Goal: Information Seeking & Learning: Find specific page/section

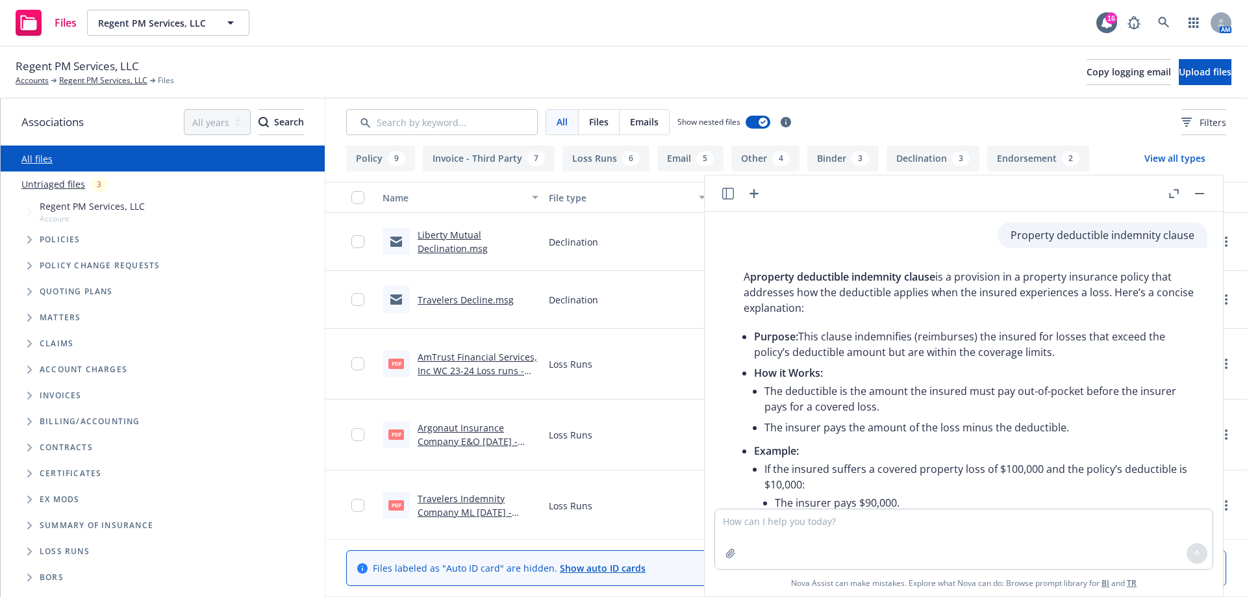
scroll to position [384, 0]
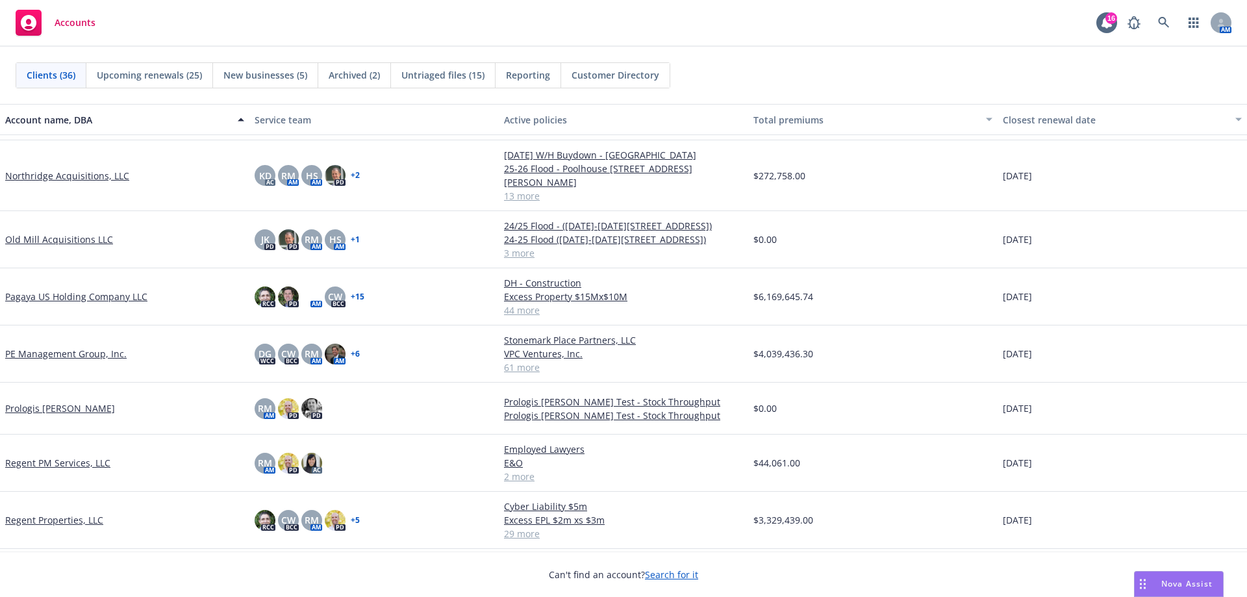
scroll to position [1299, 0]
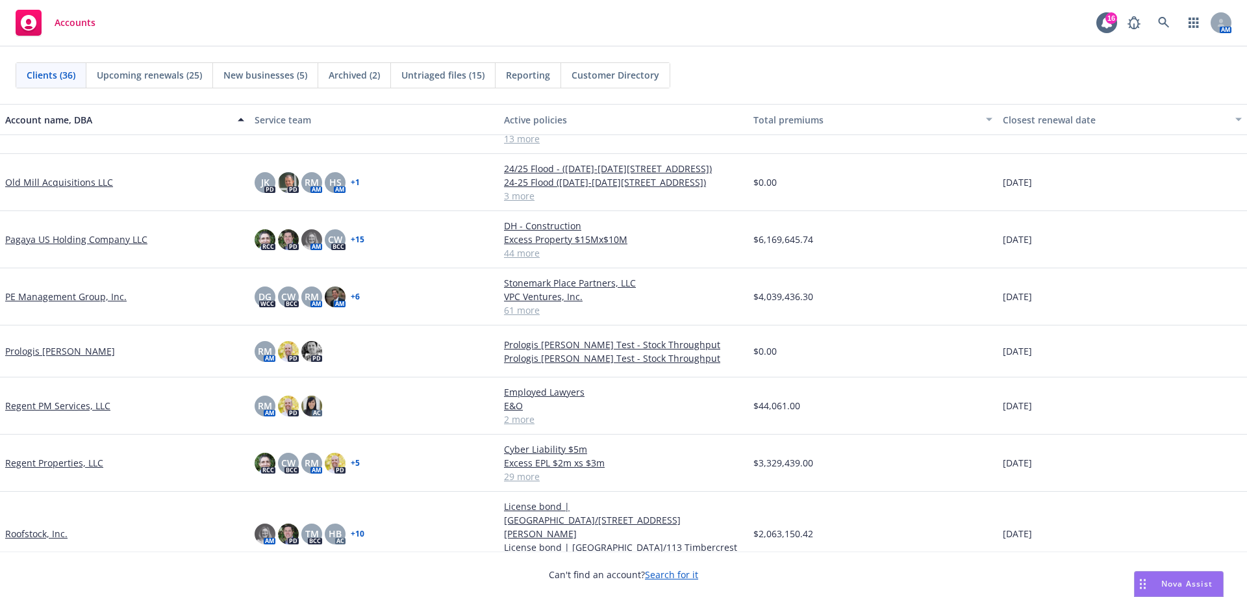
click at [77, 456] on link "Regent Properties, LLC" at bounding box center [54, 463] width 98 height 14
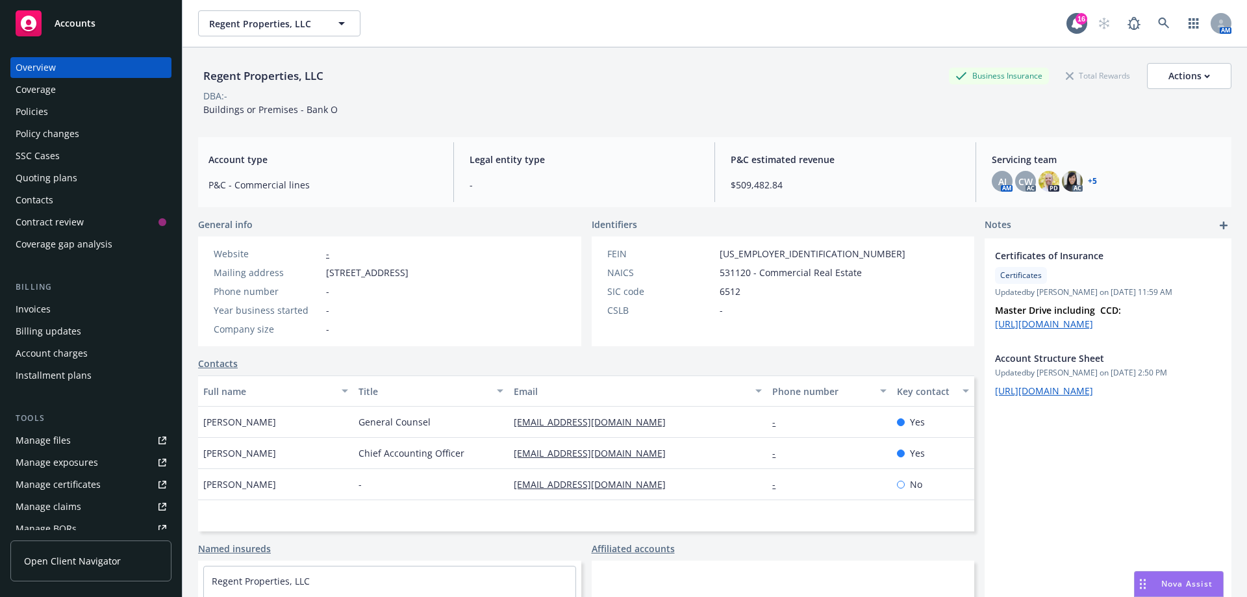
click at [50, 308] on div "Invoices" at bounding box center [91, 309] width 151 height 21
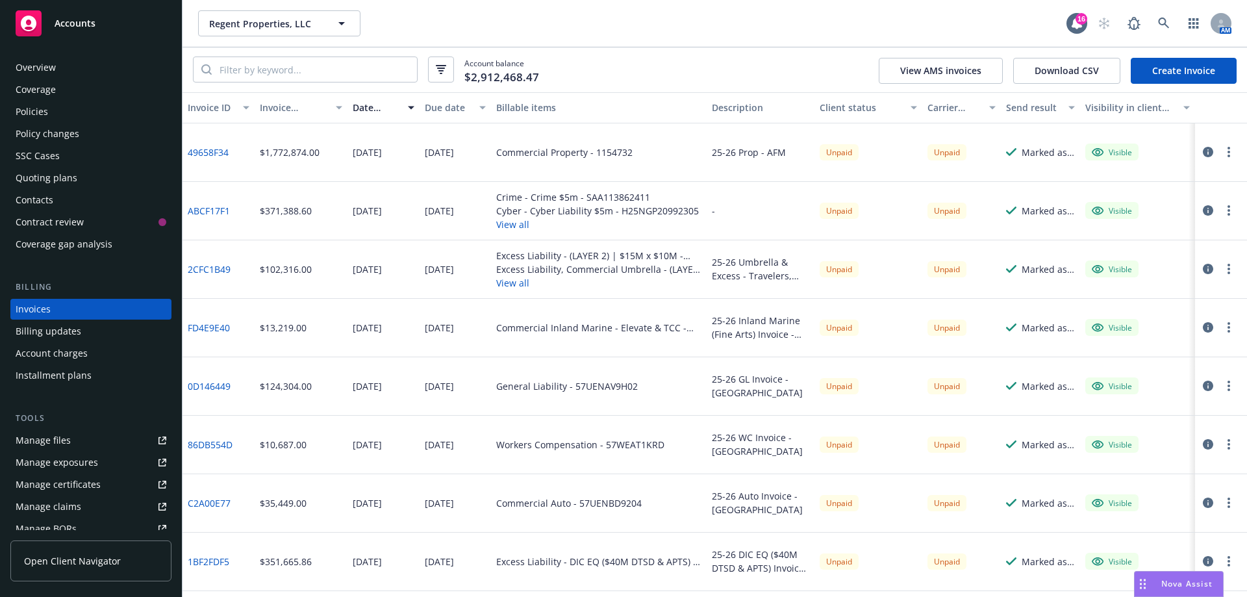
click at [511, 221] on button "View all" at bounding box center [597, 224] width 203 height 14
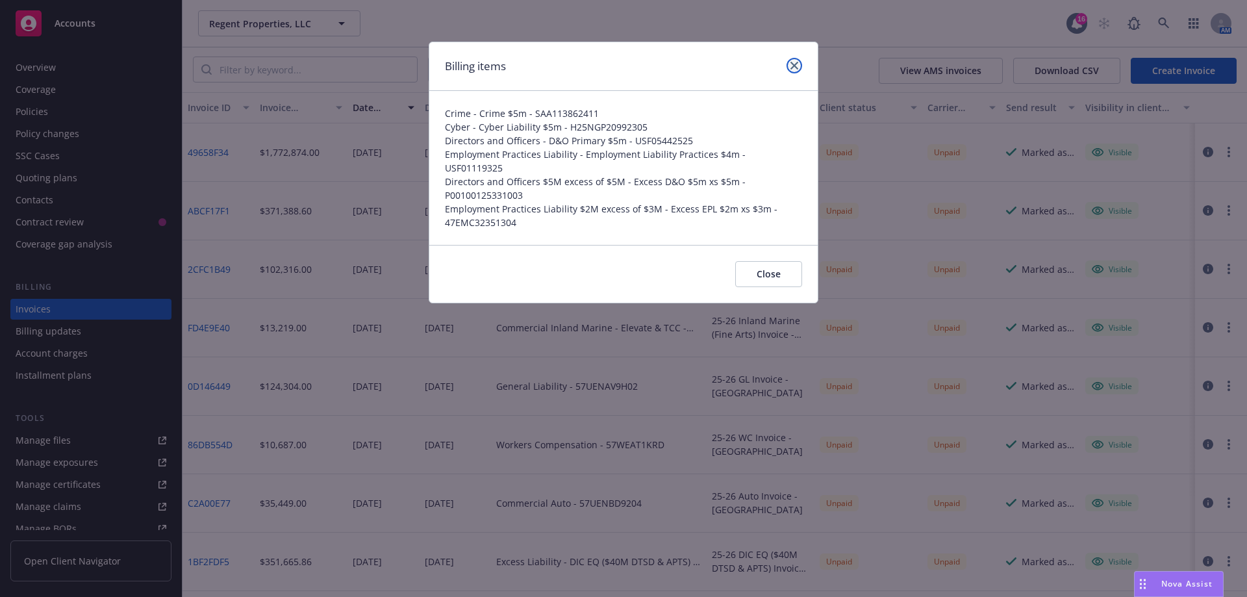
click at [797, 62] on icon "close" at bounding box center [794, 66] width 8 height 8
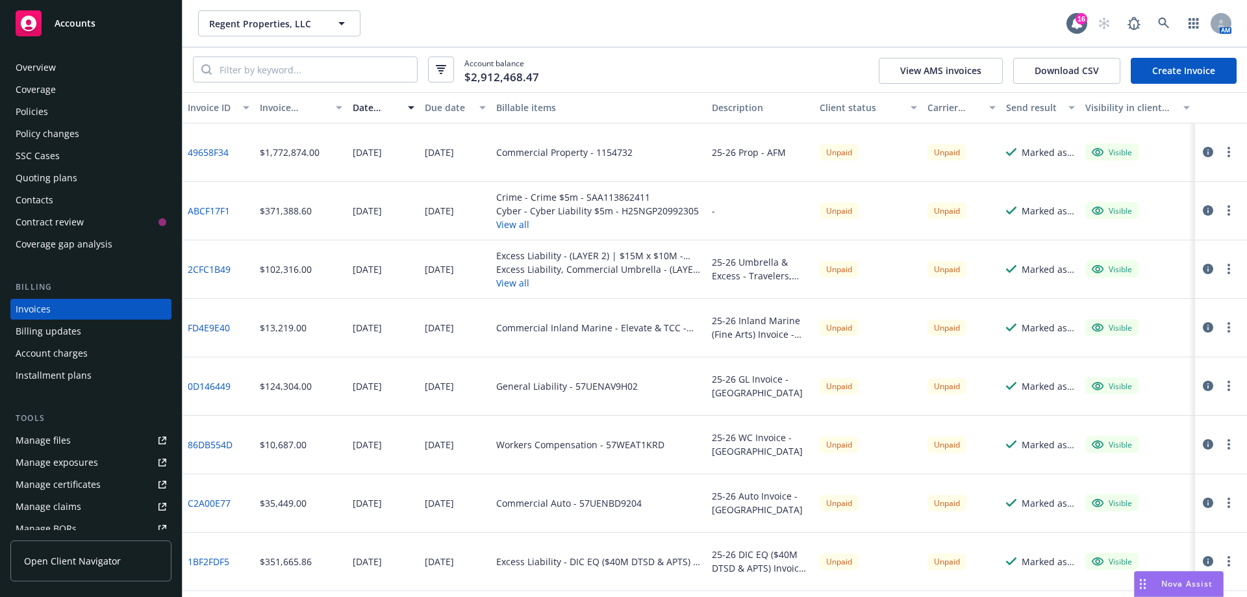
click at [218, 211] on link "ABCF17F1" at bounding box center [209, 211] width 42 height 14
drag, startPoint x: 279, startPoint y: 514, endPoint x: 319, endPoint y: 516, distance: 39.6
click at [288, 514] on div "$35,449.00" at bounding box center [301, 503] width 93 height 58
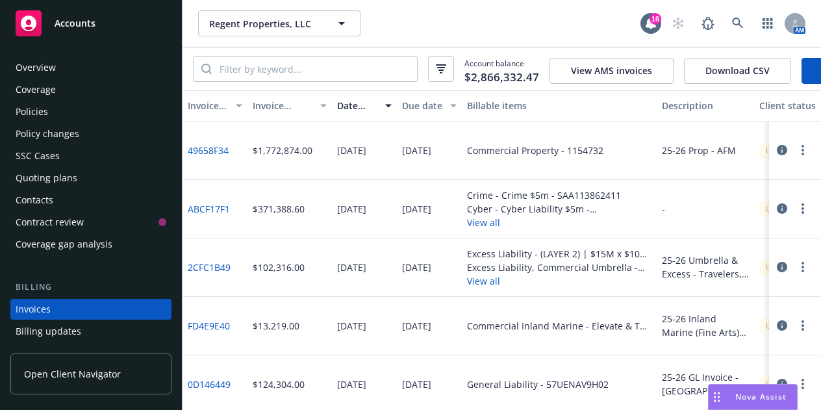
drag, startPoint x: 52, startPoint y: 106, endPoint x: 110, endPoint y: 101, distance: 58.0
click at [52, 106] on div "Policies" at bounding box center [91, 111] width 151 height 21
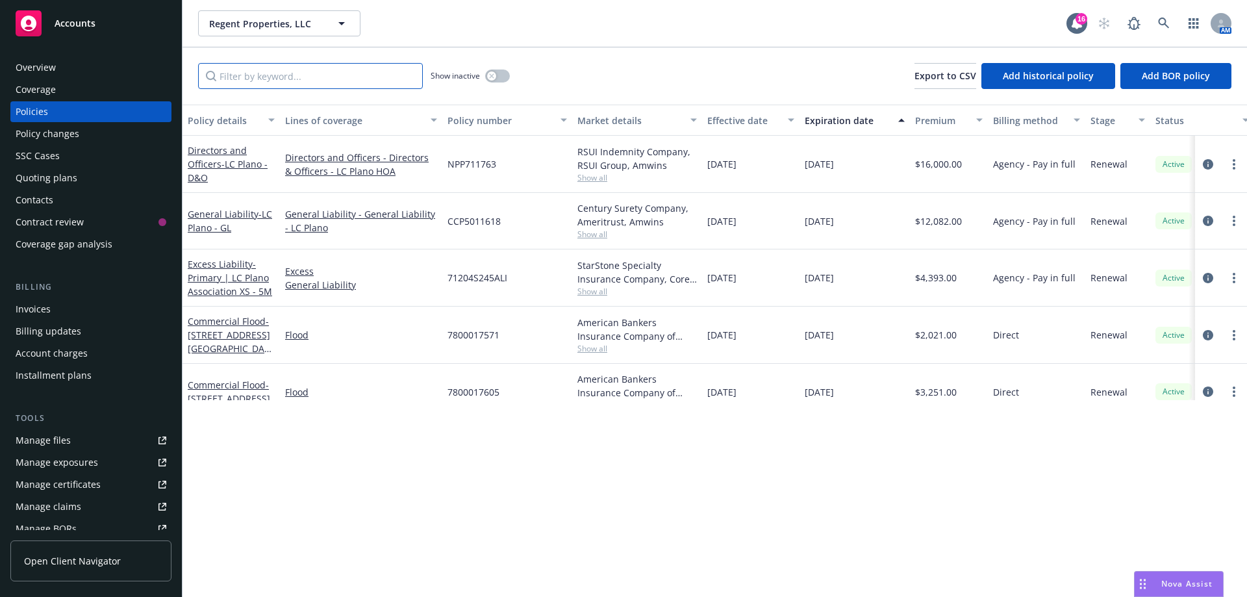
click at [277, 81] on input "Filter by keyword..." at bounding box center [310, 76] width 225 height 26
click at [501, 78] on button "button" at bounding box center [497, 75] width 25 height 13
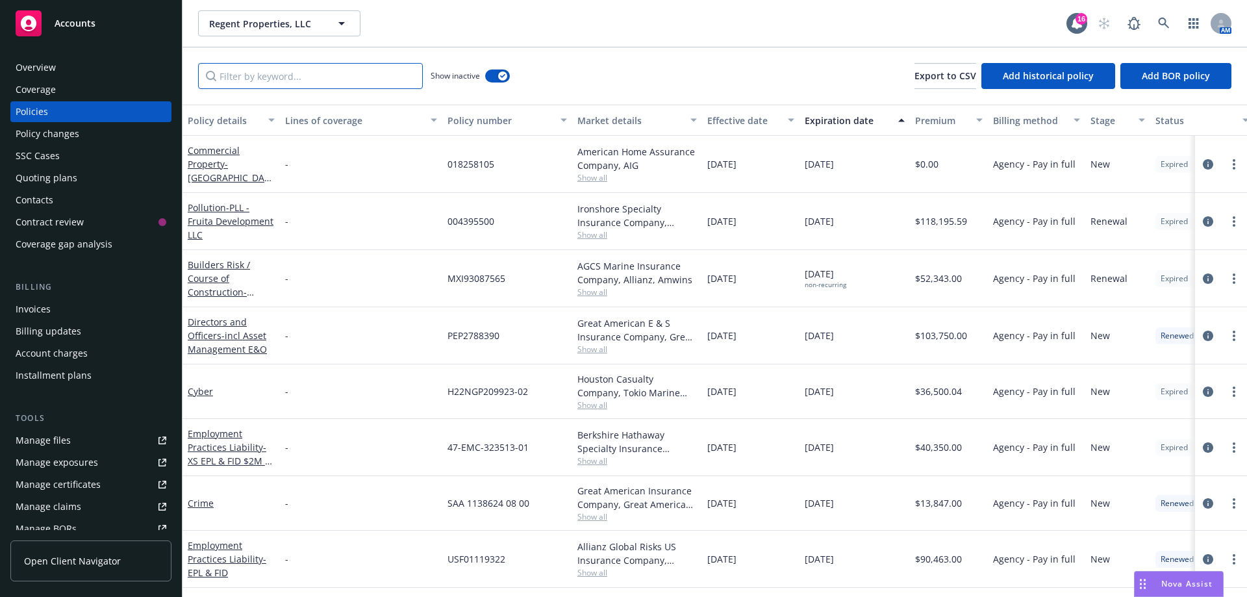
click at [269, 80] on input "Filter by keyword..." at bounding box center [310, 76] width 225 height 26
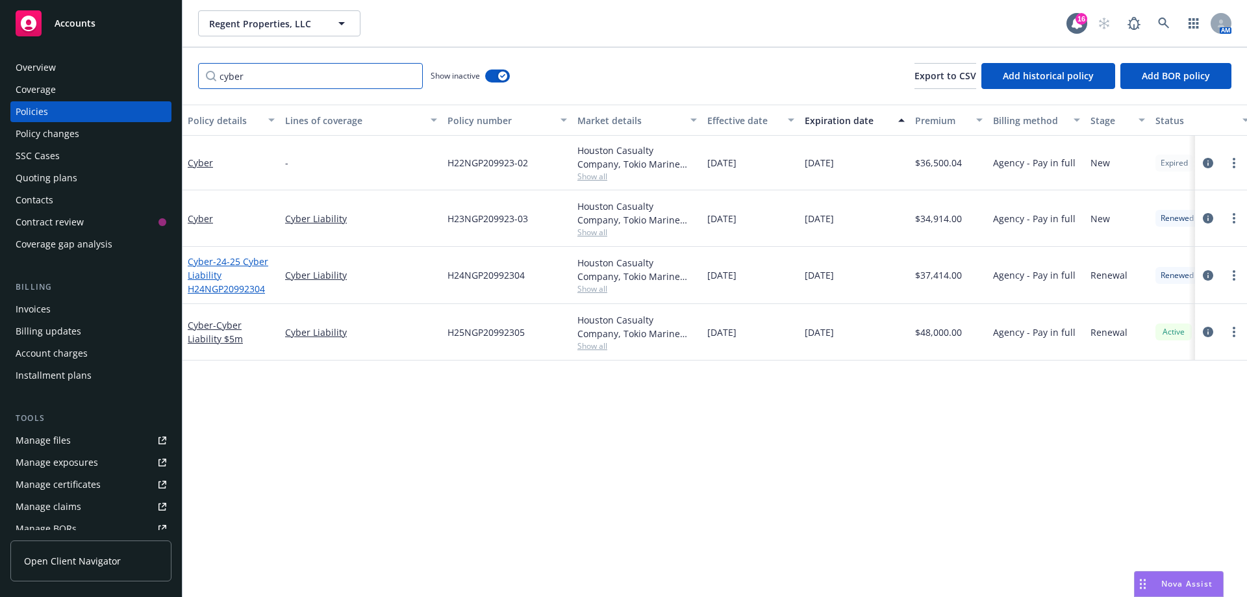
type input "cyber"
click at [220, 283] on span "- 24-25 Cyber Liability H24NGP20992304" at bounding box center [228, 275] width 81 height 40
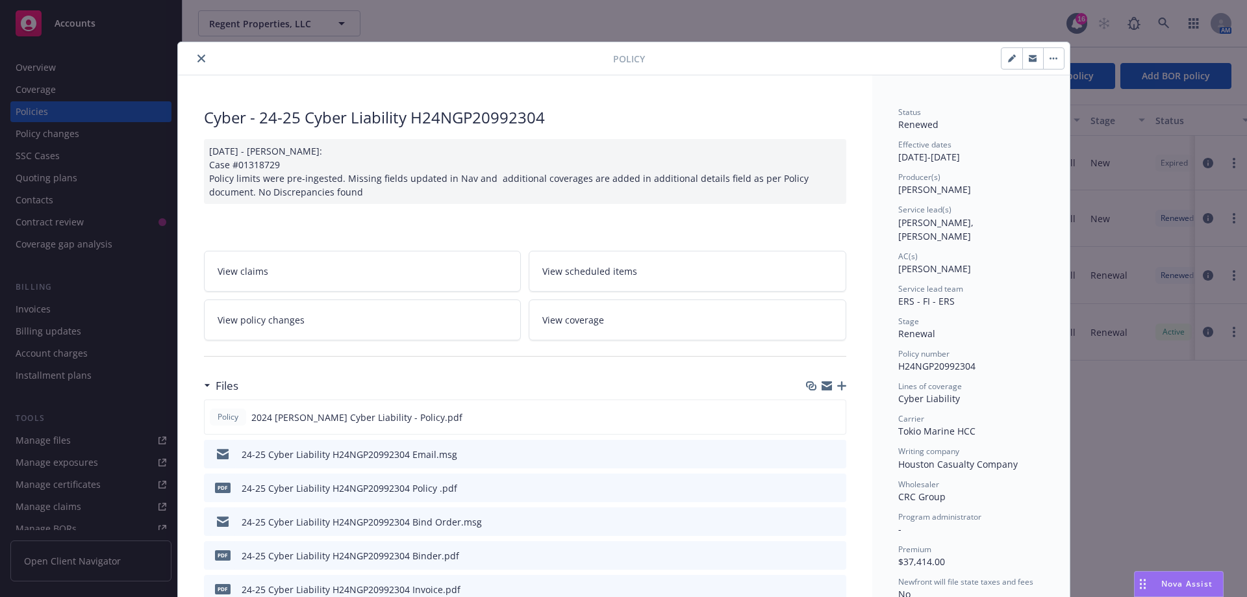
scroll to position [130, 0]
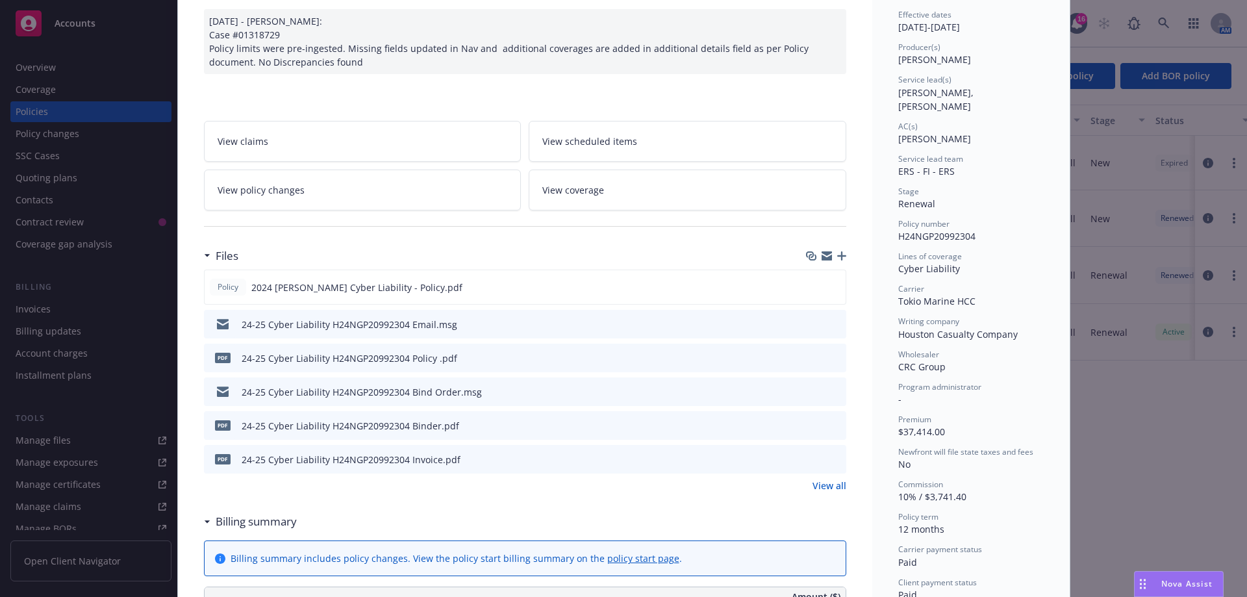
click at [830, 426] on icon "preview file" at bounding box center [834, 424] width 12 height 9
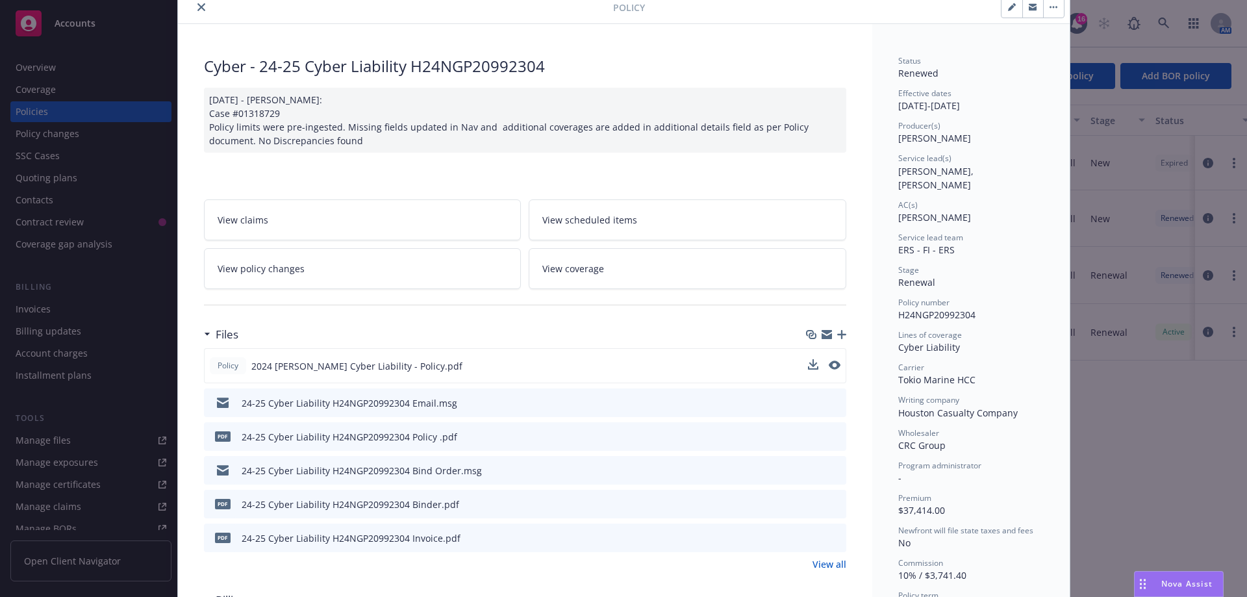
scroll to position [0, 0]
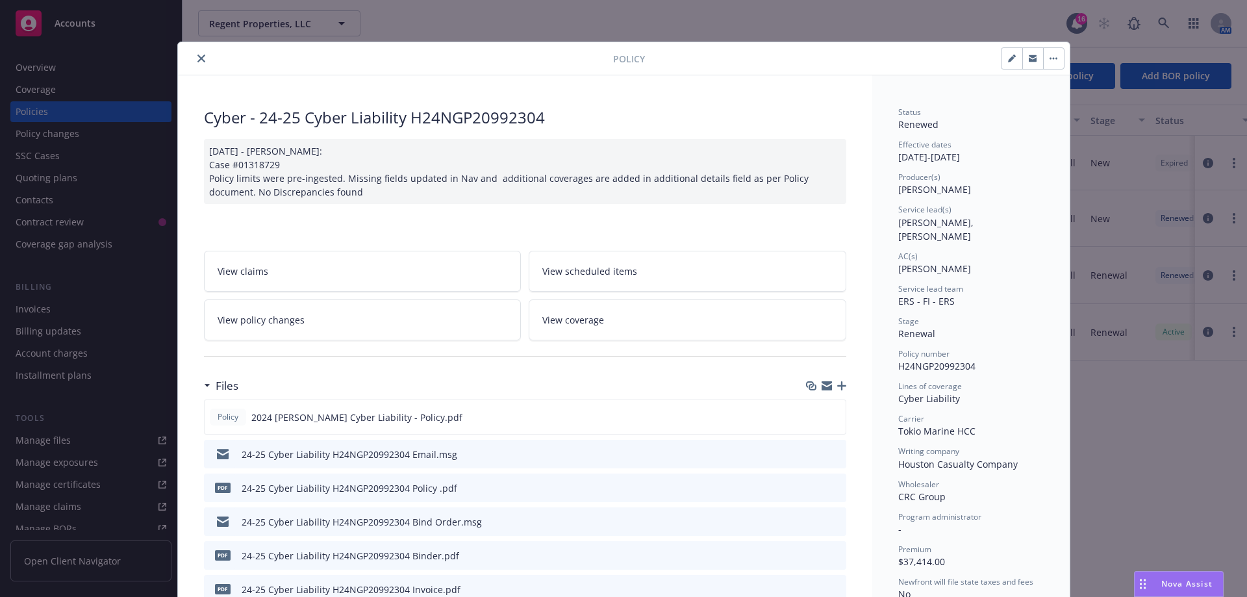
click at [197, 55] on icon "close" at bounding box center [201, 59] width 8 height 8
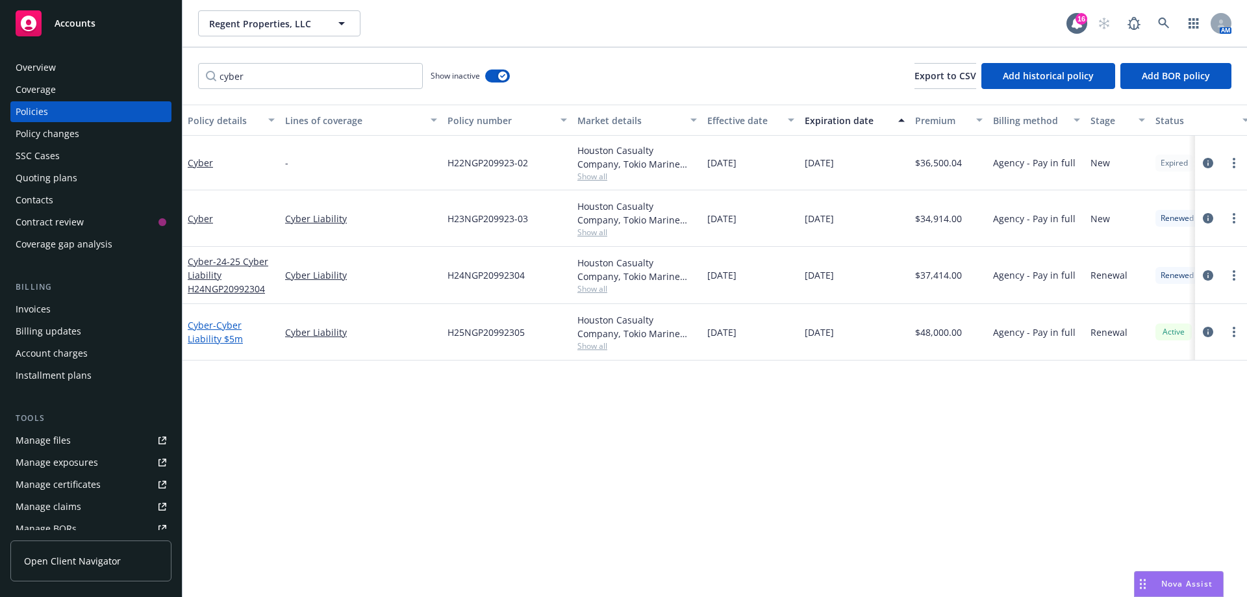
click at [221, 334] on span "- Cyber Liability $5m" at bounding box center [215, 332] width 55 height 26
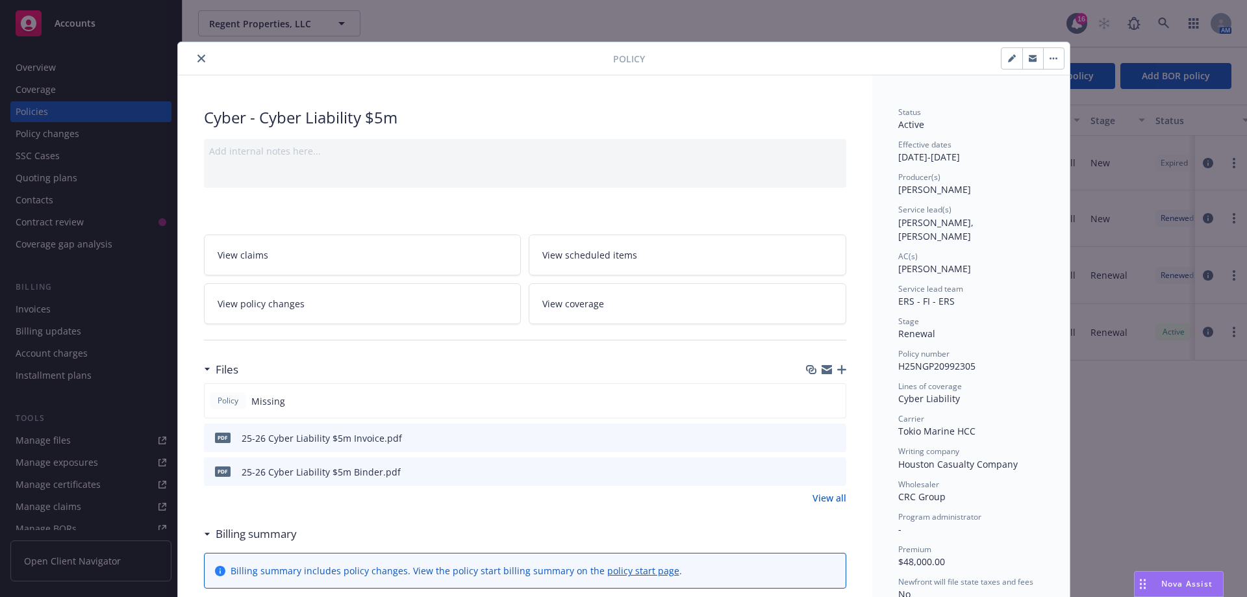
click at [197, 58] on icon "close" at bounding box center [201, 59] width 8 height 8
